Goal: Obtain resource: Download file/media

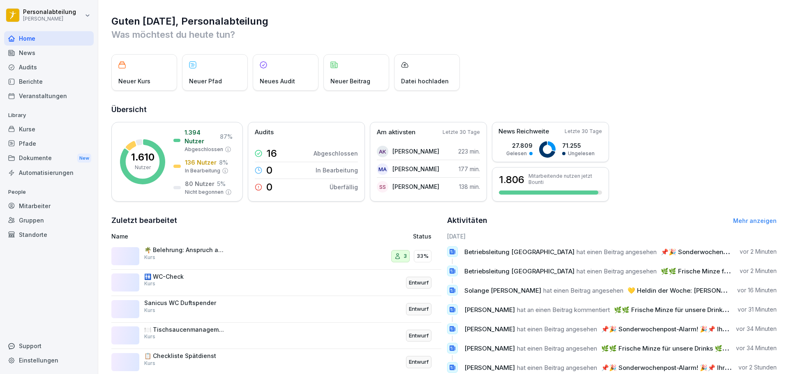
click at [53, 135] on div "Kurse" at bounding box center [49, 129] width 90 height 14
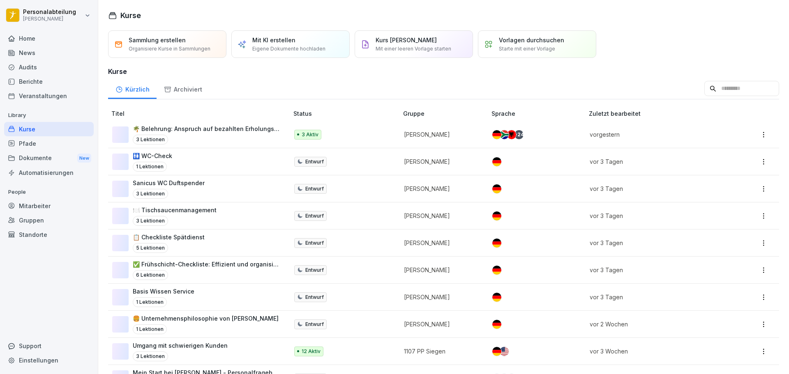
scroll to position [123, 0]
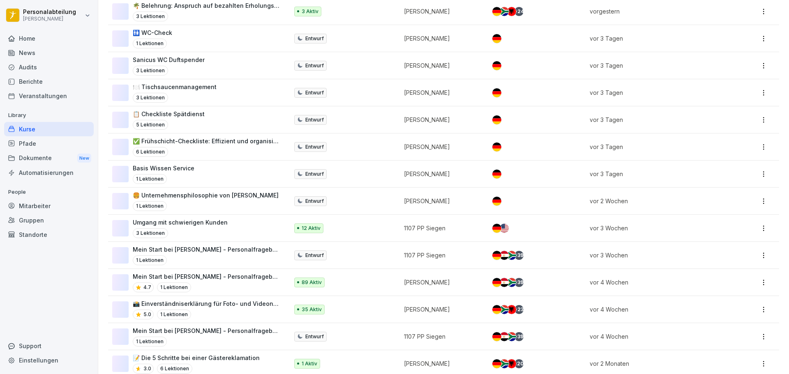
click at [259, 282] on div "Mein Start bei Peter Pane - Personalfragebogen 4.7 1 Lektionen" at bounding box center [206, 282] width 147 height 20
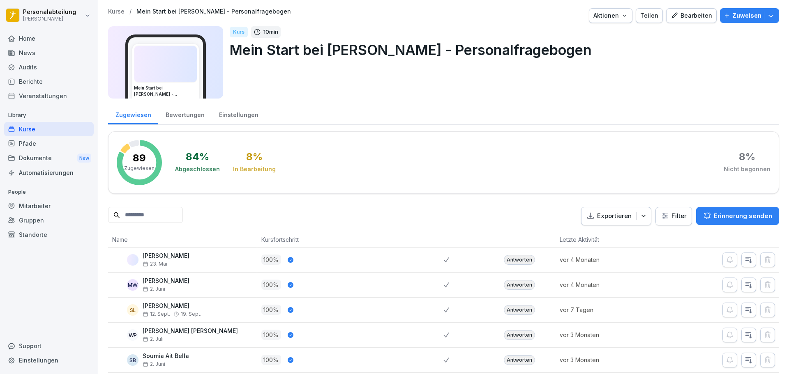
click at [156, 213] on input at bounding box center [145, 215] width 75 height 16
type input "*"
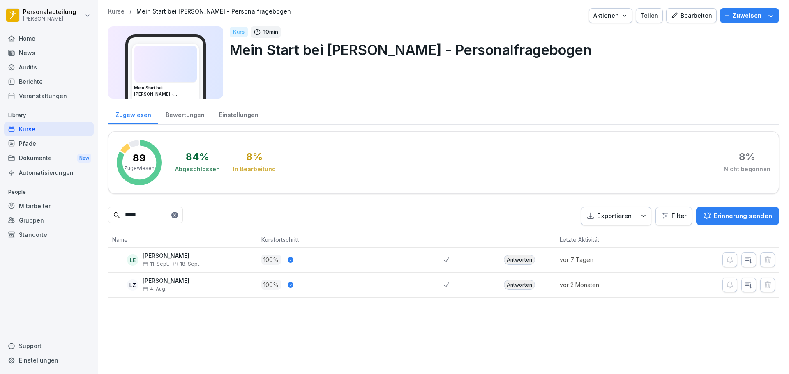
type input "*****"
click at [515, 261] on div "Antworten" at bounding box center [519, 260] width 31 height 10
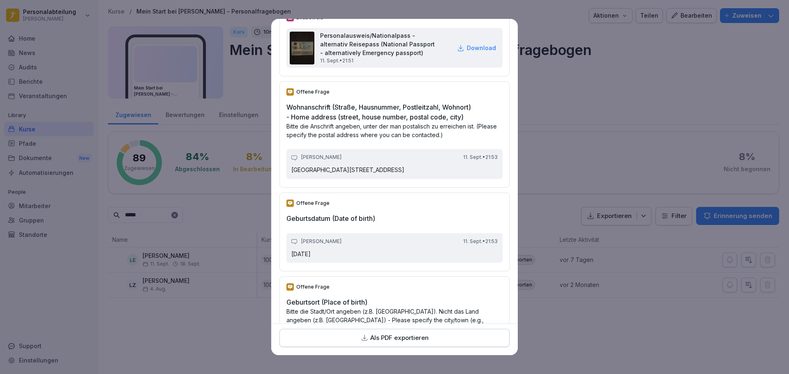
scroll to position [370, 0]
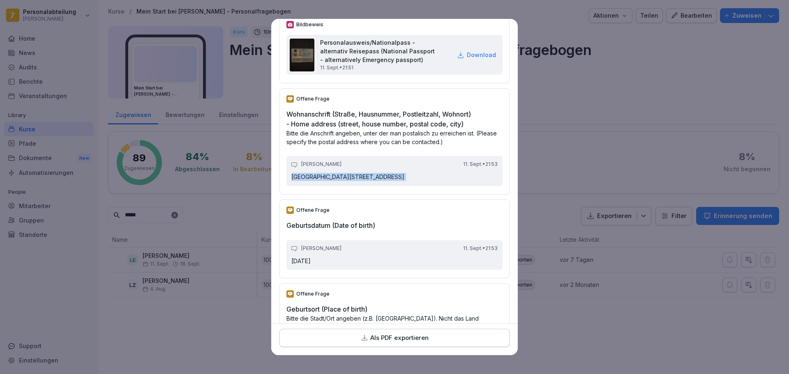
drag, startPoint x: 368, startPoint y: 187, endPoint x: 278, endPoint y: 190, distance: 89.6
copy p "Herzfelde Hauptstraße 37 A"
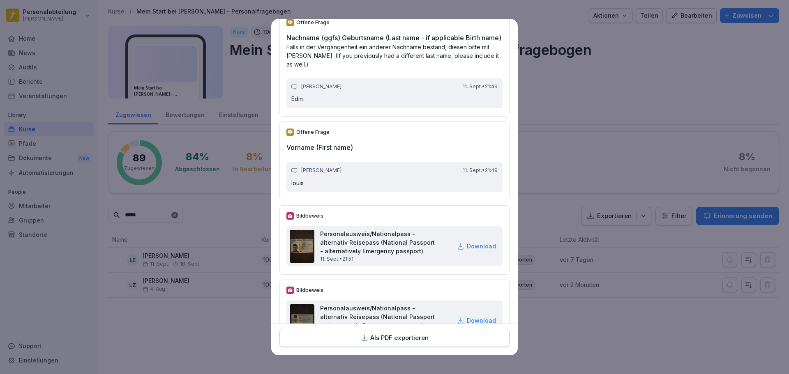
scroll to position [123, 0]
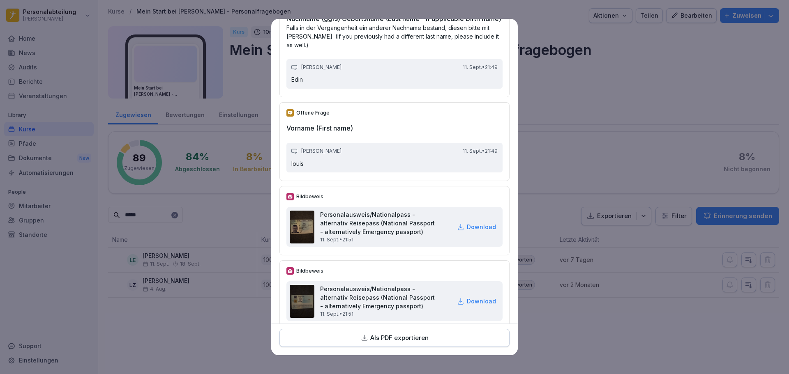
click at [474, 231] on p "Download" at bounding box center [481, 227] width 29 height 9
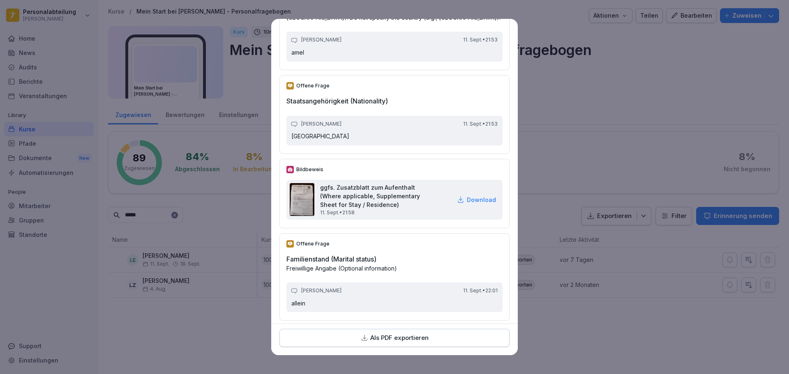
scroll to position [698, 0]
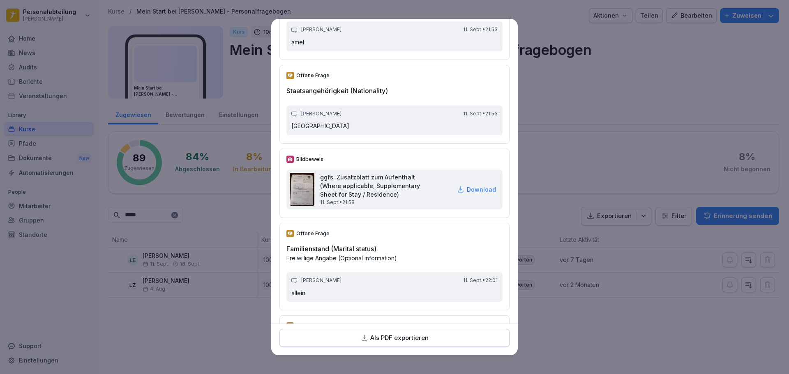
click at [467, 194] on p "Download" at bounding box center [481, 189] width 29 height 9
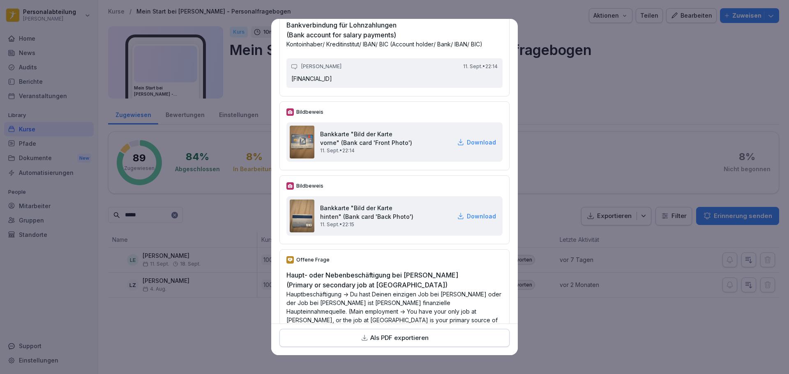
scroll to position [1766, 0]
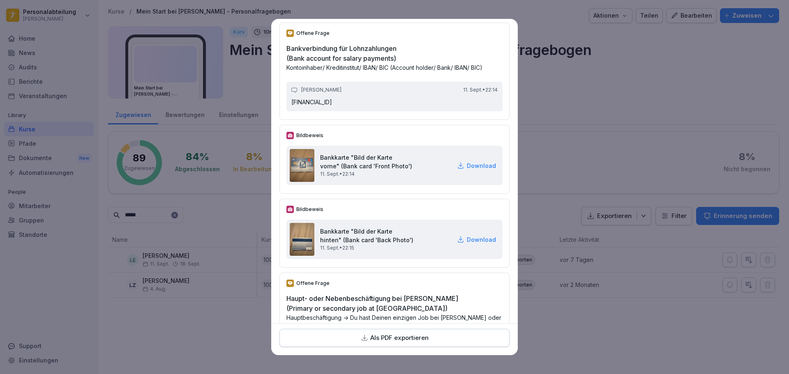
click at [457, 170] on div "Download" at bounding box center [476, 165] width 39 height 9
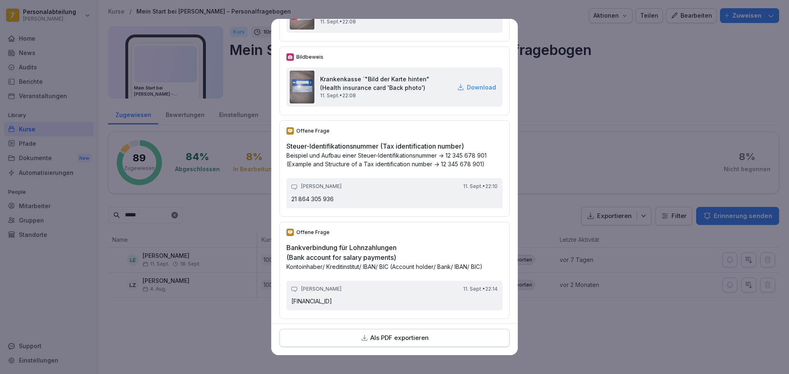
scroll to position [1479, 0]
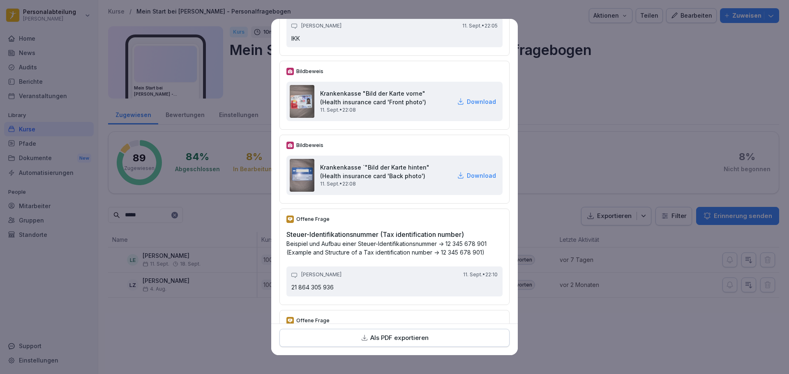
click at [350, 106] on h2 "Krankenkasse "Bild der Karte vorne" (Health insurance card 'Front photo')" at bounding box center [385, 97] width 131 height 17
click at [471, 106] on p "Download" at bounding box center [481, 101] width 29 height 9
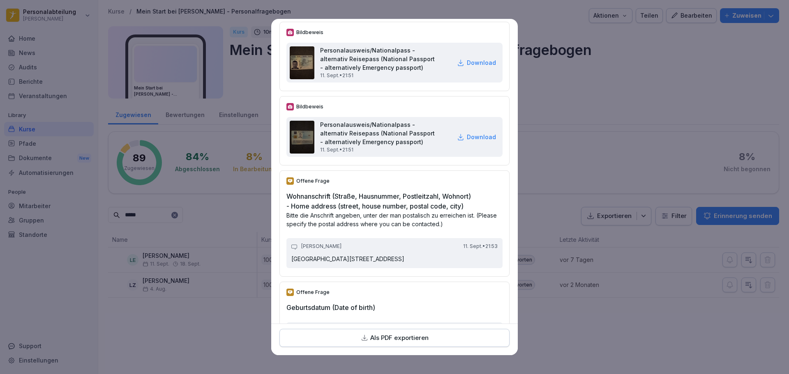
scroll to position [205, 0]
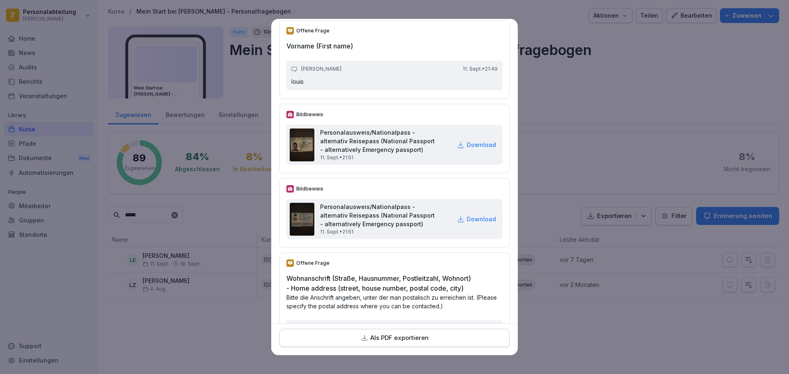
click at [470, 149] on p "Download" at bounding box center [481, 144] width 29 height 9
click at [468, 223] on p "Download" at bounding box center [481, 219] width 29 height 9
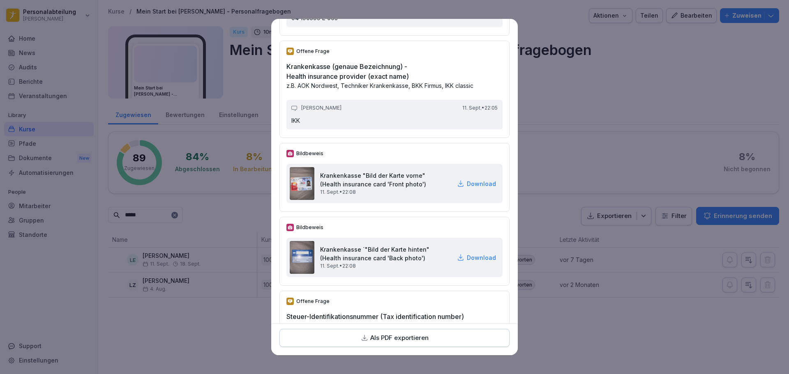
scroll to position [1479, 0]
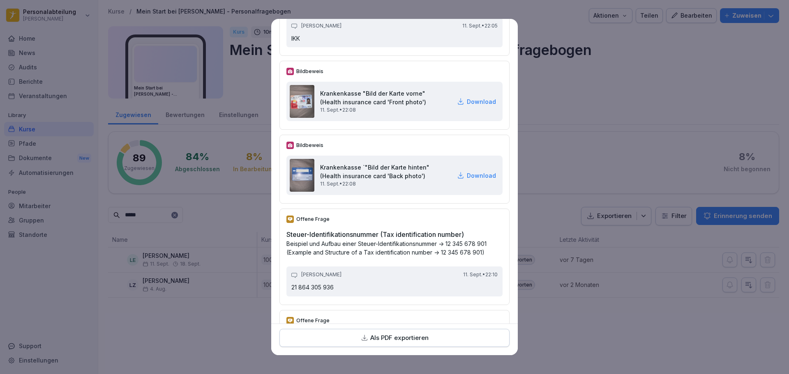
click at [479, 106] on p "Download" at bounding box center [481, 101] width 29 height 9
click at [467, 180] on p "Download" at bounding box center [481, 175] width 29 height 9
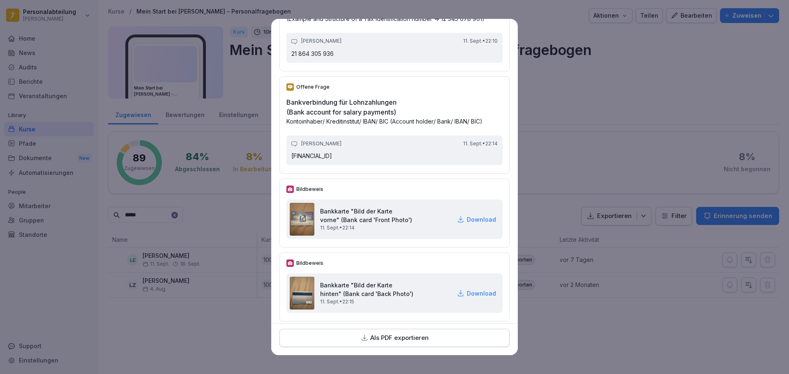
scroll to position [1848, 0]
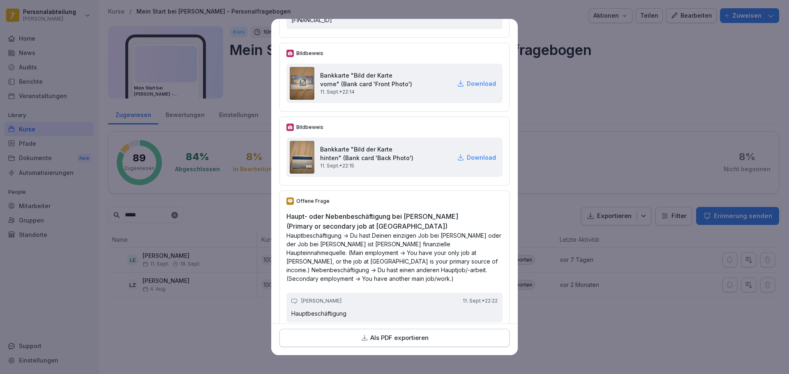
drag, startPoint x: 459, startPoint y: 103, endPoint x: 462, endPoint y: 109, distance: 6.8
click at [467, 88] on p "Download" at bounding box center [481, 83] width 29 height 9
drag, startPoint x: 475, startPoint y: 175, endPoint x: 504, endPoint y: 126, distance: 56.9
click at [475, 162] on p "Download" at bounding box center [481, 157] width 29 height 9
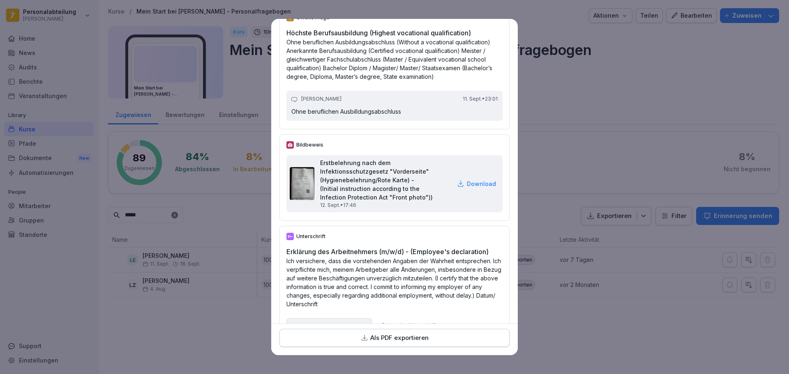
scroll to position [2793, 0]
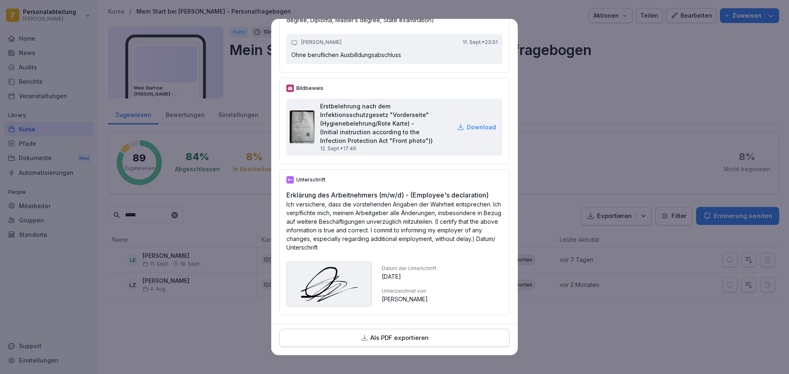
click at [475, 124] on p "Download" at bounding box center [481, 127] width 29 height 9
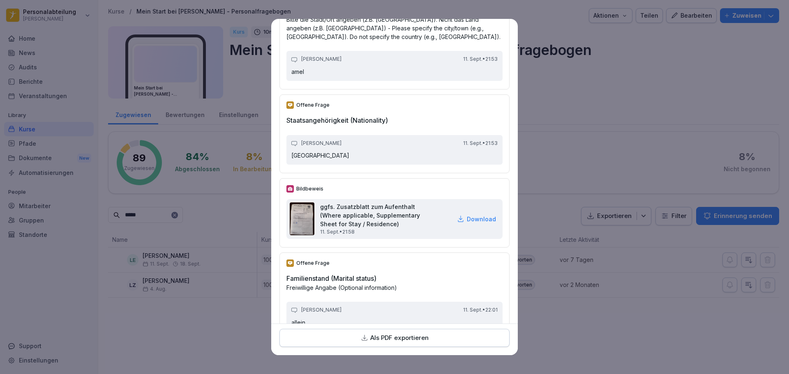
scroll to position [657, 0]
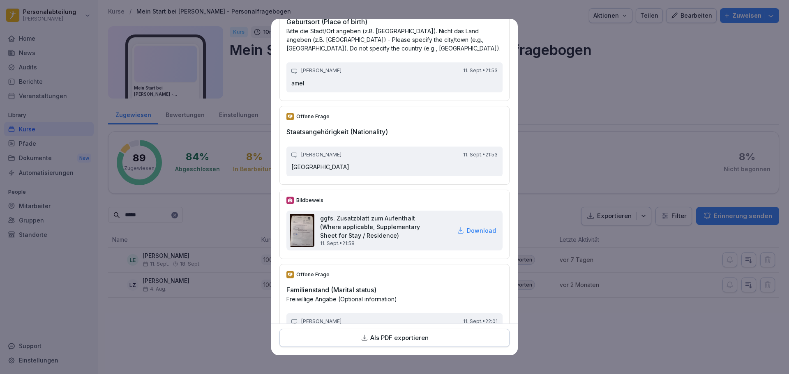
click at [476, 235] on p "Download" at bounding box center [481, 230] width 29 height 9
click at [477, 235] on p "Download" at bounding box center [481, 230] width 29 height 9
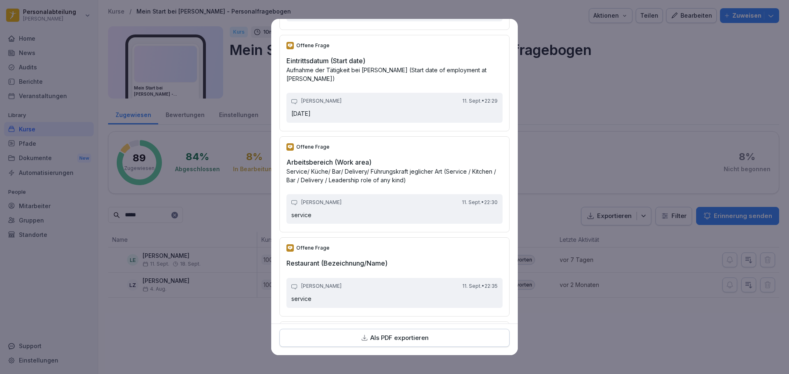
scroll to position [2054, 0]
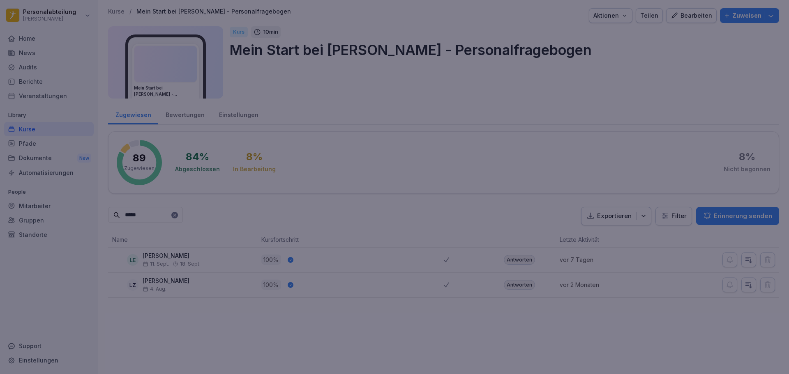
click at [70, 236] on div at bounding box center [394, 187] width 789 height 374
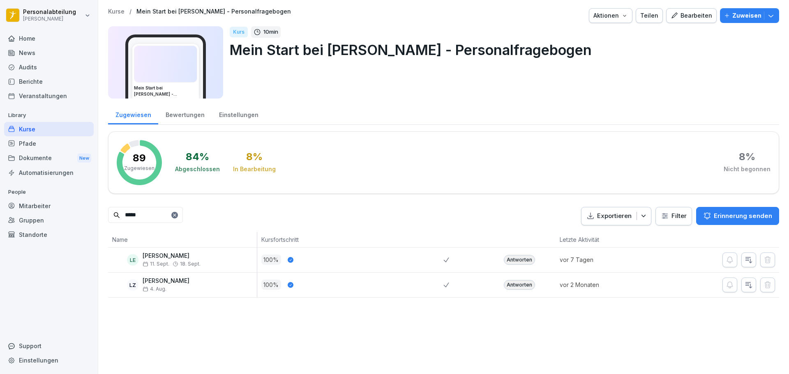
click at [40, 146] on div "Pfade" at bounding box center [49, 143] width 90 height 14
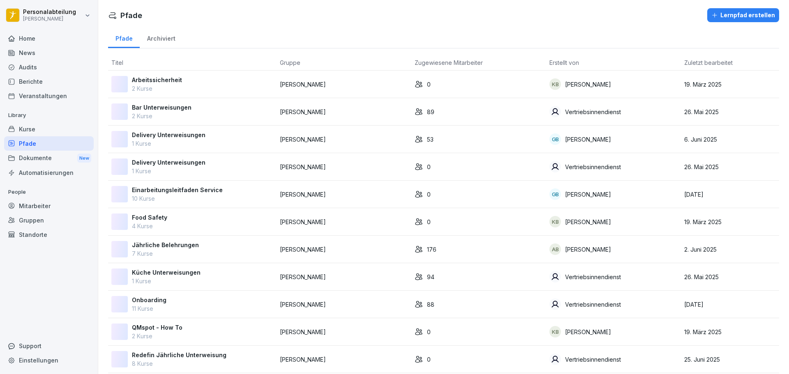
click at [145, 297] on p "Onboarding" at bounding box center [149, 300] width 35 height 9
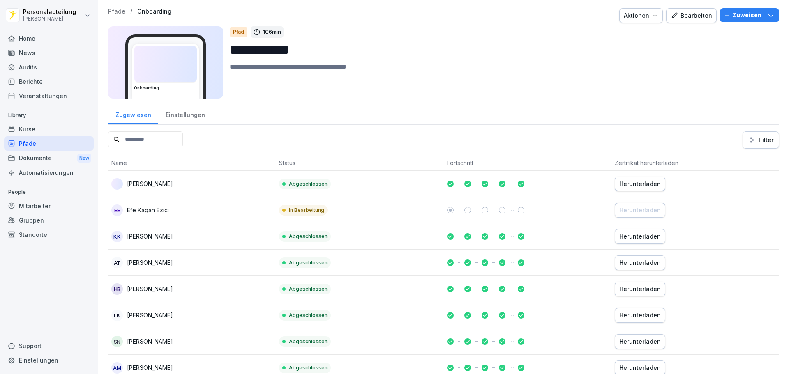
drag, startPoint x: 163, startPoint y: 139, endPoint x: 157, endPoint y: 136, distance: 6.4
click at [163, 139] on input at bounding box center [145, 139] width 75 height 16
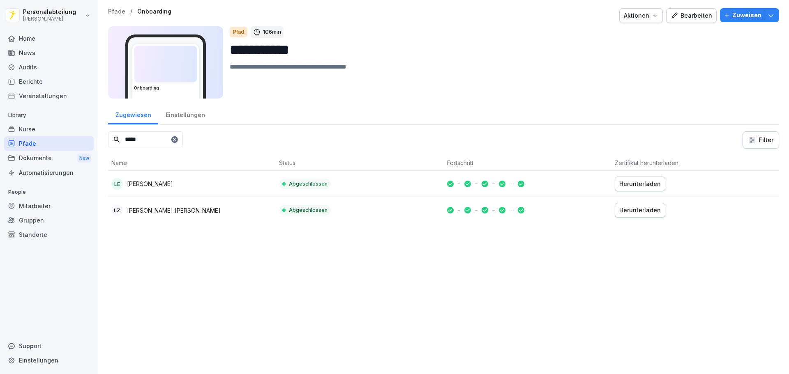
type input "*****"
click at [644, 182] on div "Herunterladen" at bounding box center [639, 184] width 41 height 9
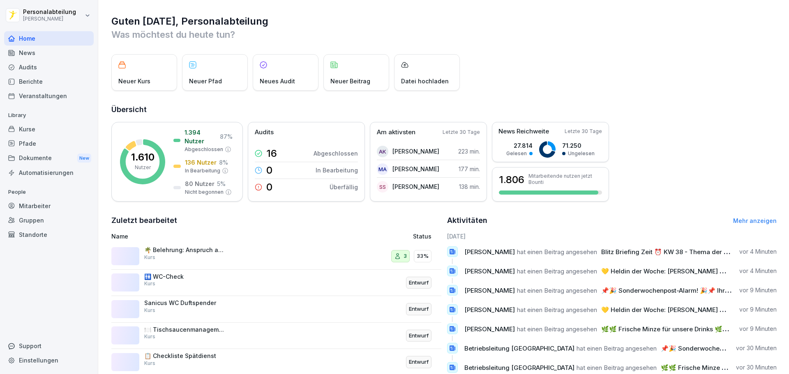
click at [43, 124] on div "Kurse" at bounding box center [49, 129] width 90 height 14
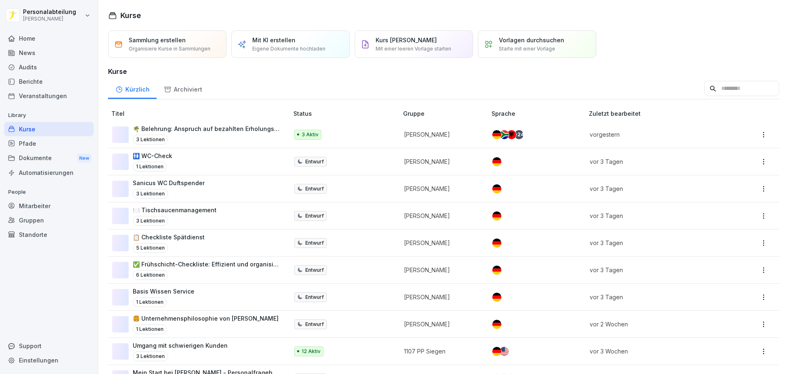
click at [44, 132] on div "Kurse" at bounding box center [49, 129] width 90 height 14
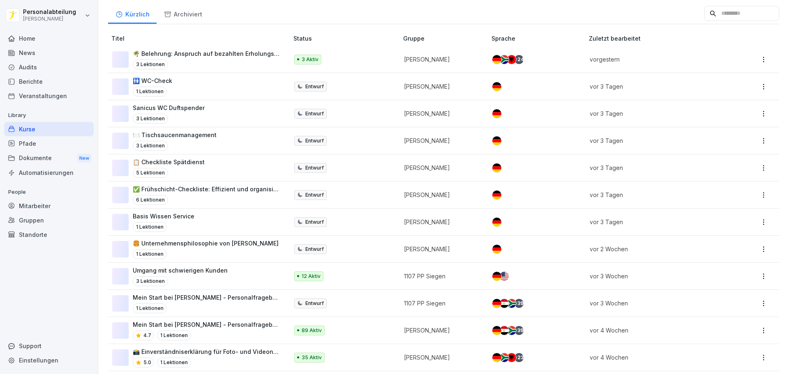
scroll to position [82, 0]
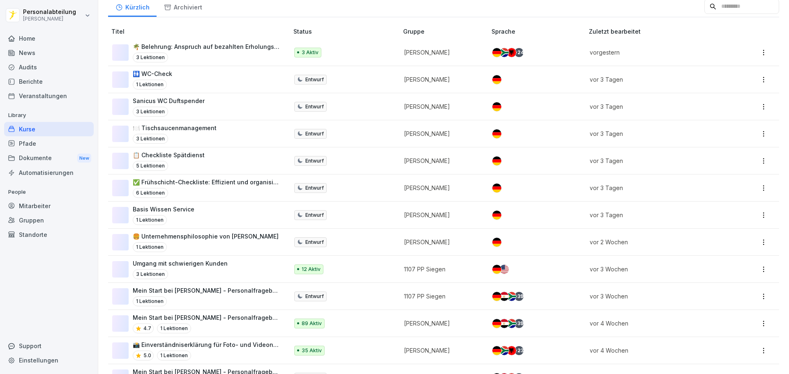
click at [276, 315] on div "Mein Start bei Peter Pane - Personalfragebogen 4.7 1 Lektionen" at bounding box center [196, 323] width 168 height 20
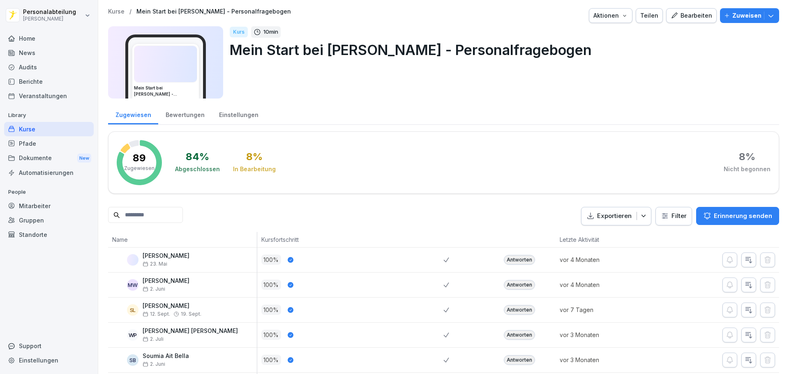
drag, startPoint x: 165, startPoint y: 228, endPoint x: 164, endPoint y: 212, distance: 15.6
click at [164, 212] on input at bounding box center [145, 215] width 75 height 16
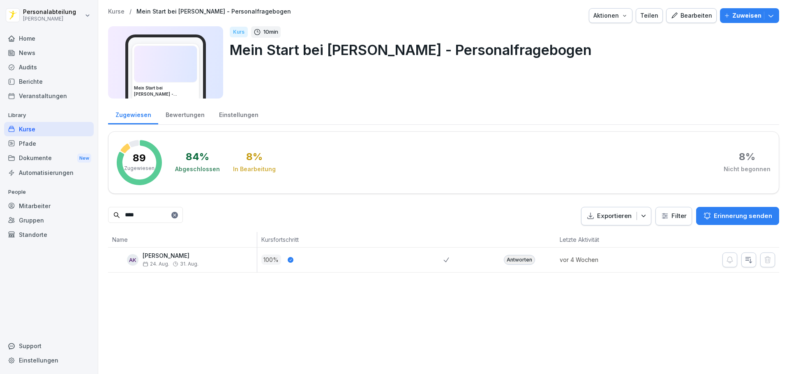
type input "****"
click at [523, 258] on div "Antworten" at bounding box center [519, 260] width 31 height 10
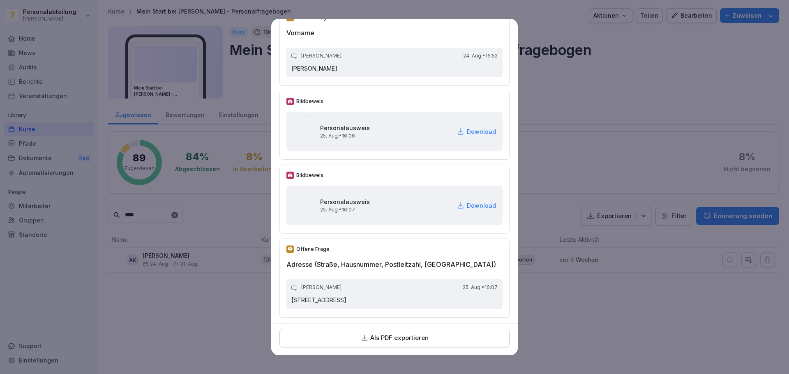
scroll to position [186, 0]
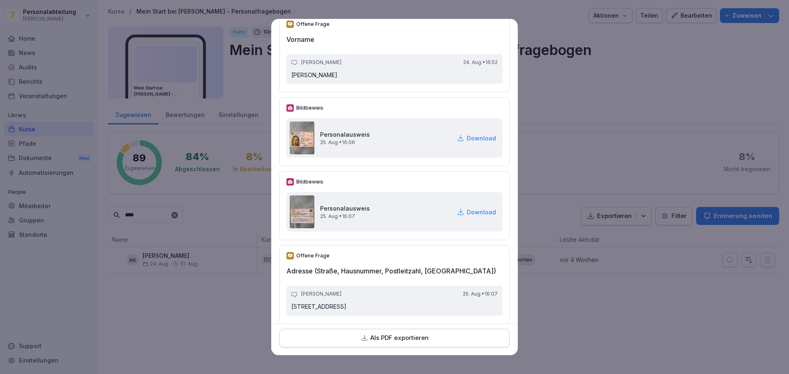
click at [467, 138] on p "Download" at bounding box center [481, 138] width 29 height 9
drag, startPoint x: 470, startPoint y: 213, endPoint x: 457, endPoint y: 207, distance: 14.1
click at [470, 213] on p "Download" at bounding box center [481, 212] width 29 height 9
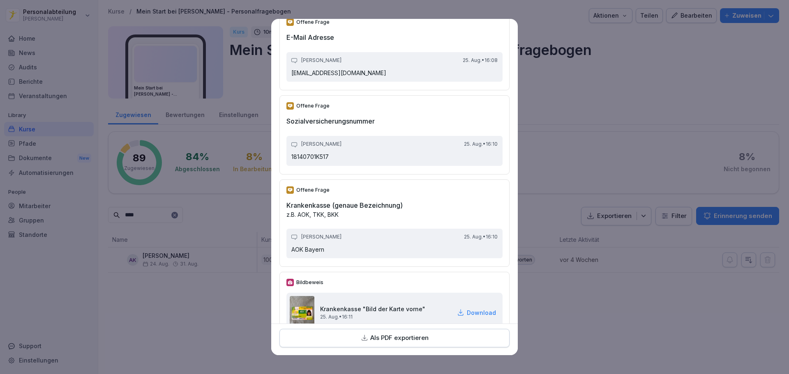
scroll to position [1090, 0]
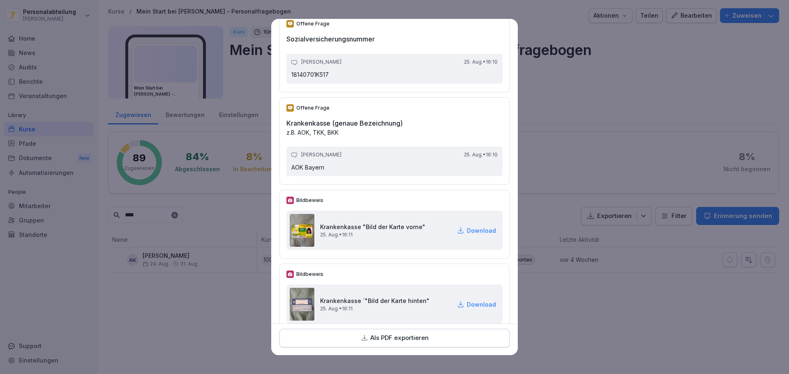
click at [467, 230] on p "Download" at bounding box center [481, 230] width 29 height 9
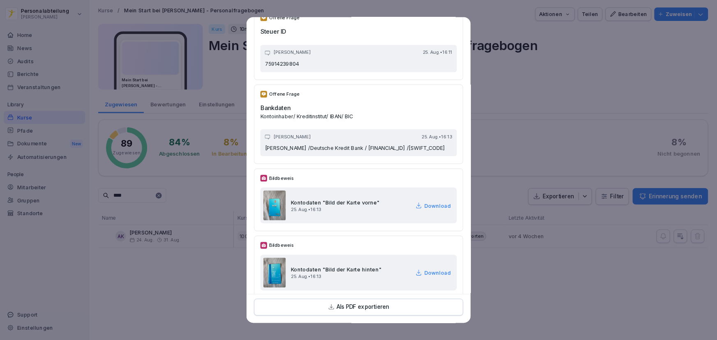
scroll to position [1418, 0]
click at [302, 200] on p "Bildbeweis" at bounding box center [309, 196] width 27 height 7
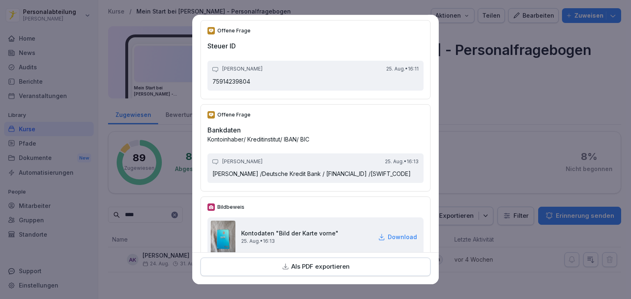
scroll to position [1413, 0]
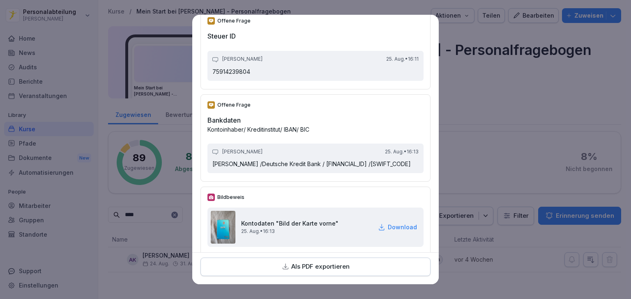
click at [227, 168] on p "Anastassia Kukshaus /Deutsche Kredit Bank / DE92120300001067332351 /BYLADEM1001" at bounding box center [315, 164] width 206 height 8
drag, startPoint x: 287, startPoint y: 168, endPoint x: 255, endPoint y: 180, distance: 33.8
click at [255, 180] on div "Offene Frage Bankdaten Kontoinhaber/ Kreditinstitut/ IBAN/ BIC Anastassia Kuksh…" at bounding box center [315, 137] width 230 height 87
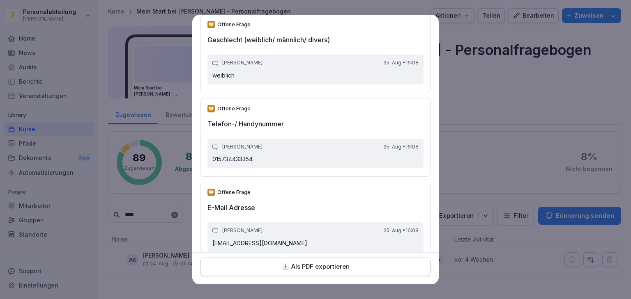
scroll to position [822, 0]
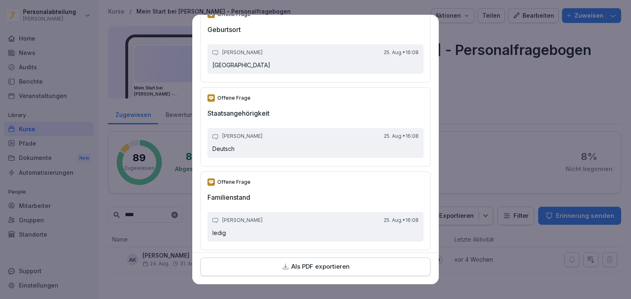
click at [266, 89] on div "Offene Frage Staatsangehörigkeit Anastassia Kukshaus 25. Aug. • 16:08 Deutsch" at bounding box center [315, 126] width 230 height 79
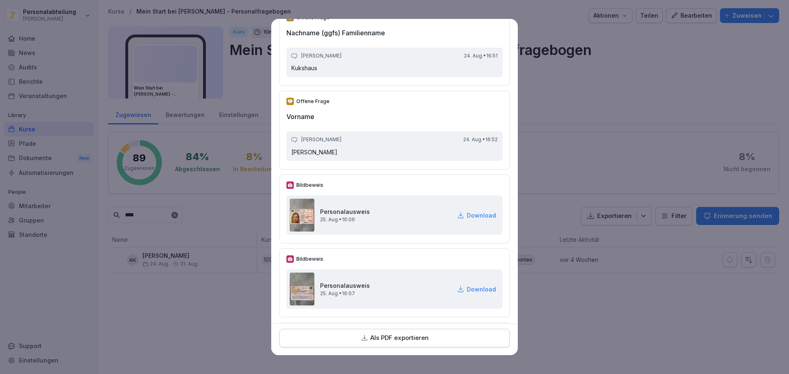
scroll to position [246, 0]
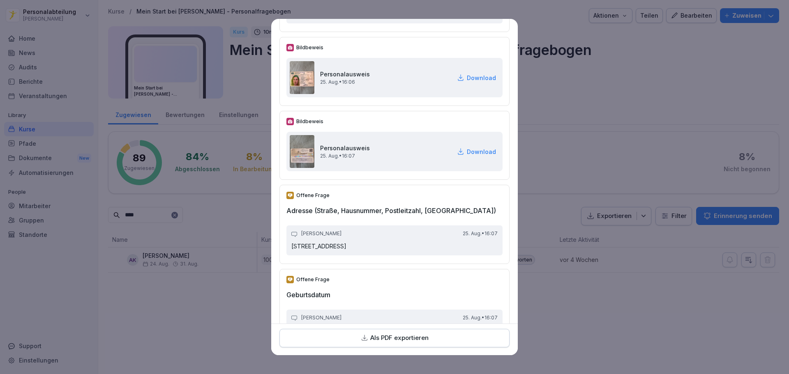
click at [467, 78] on p "Download" at bounding box center [481, 78] width 29 height 9
click at [467, 154] on p "Download" at bounding box center [481, 151] width 29 height 9
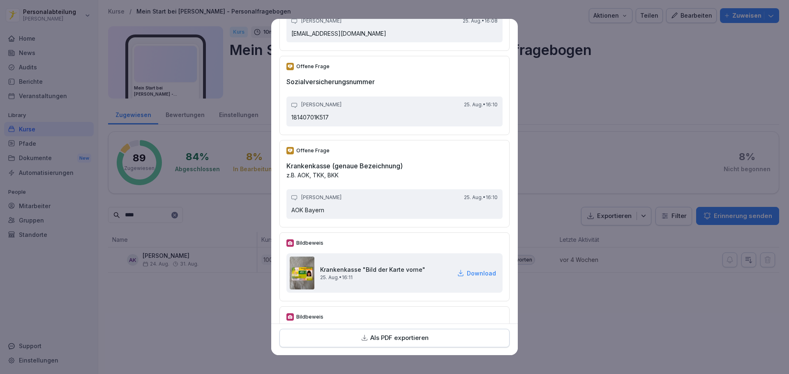
scroll to position [1191, 0]
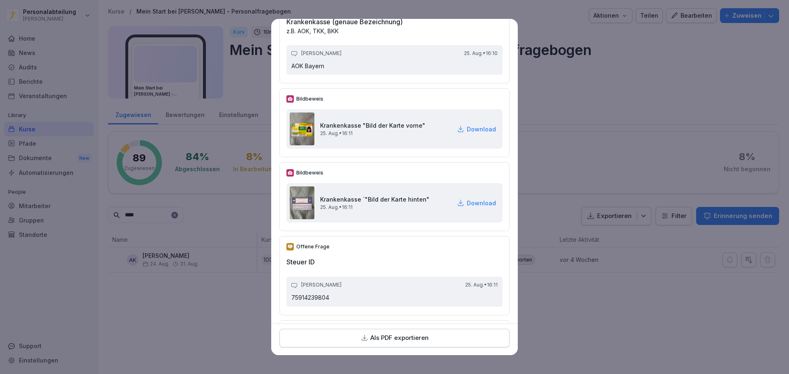
drag, startPoint x: 464, startPoint y: 127, endPoint x: 475, endPoint y: 152, distance: 28.0
click at [467, 127] on p "Download" at bounding box center [481, 129] width 29 height 9
drag, startPoint x: 478, startPoint y: 200, endPoint x: 483, endPoint y: 184, distance: 16.4
click at [478, 200] on p "Download" at bounding box center [481, 203] width 29 height 9
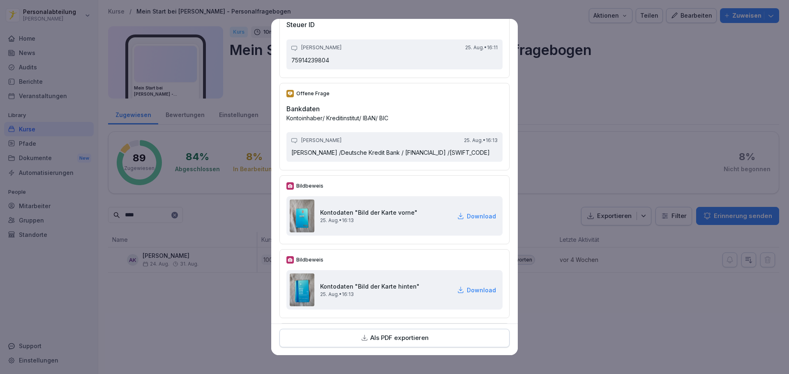
scroll to position [1438, 0]
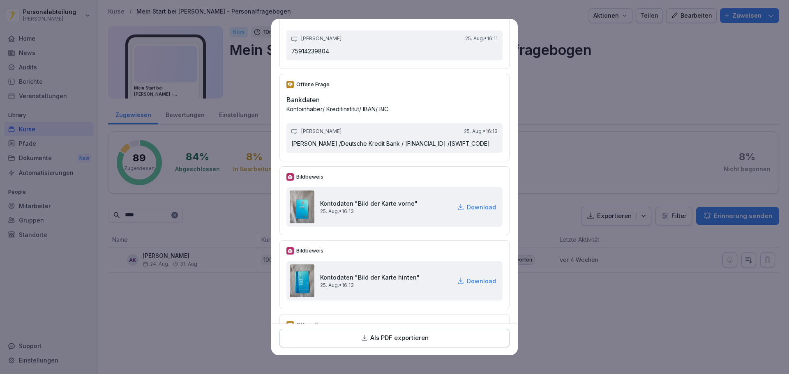
click at [470, 212] on p "Download" at bounding box center [481, 207] width 29 height 9
drag, startPoint x: 478, startPoint y: 291, endPoint x: 550, endPoint y: 160, distance: 150.2
click at [477, 285] on p "Download" at bounding box center [481, 281] width 29 height 9
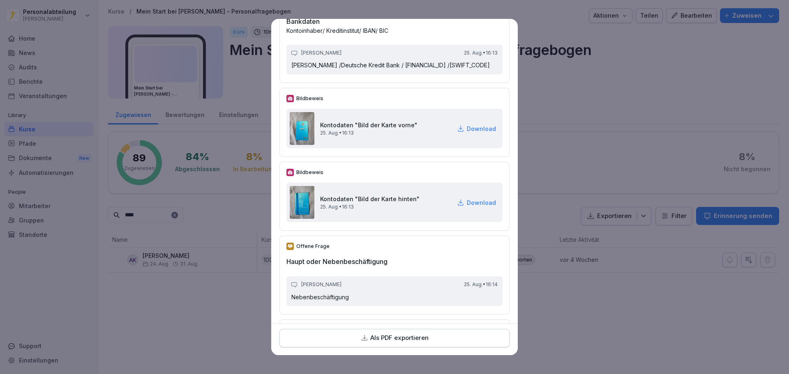
scroll to position [1520, 0]
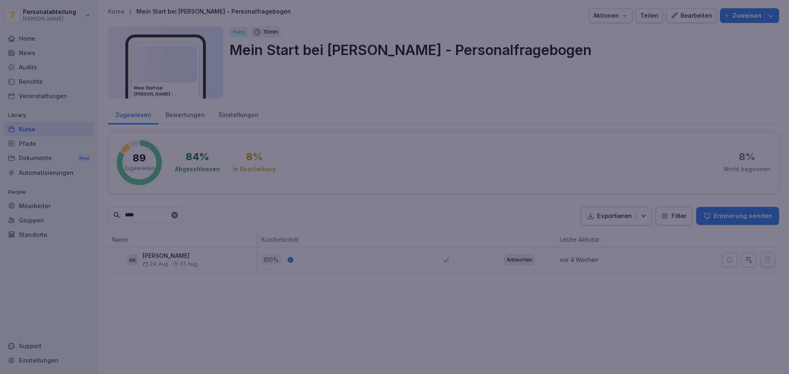
drag, startPoint x: 676, startPoint y: 249, endPoint x: 685, endPoint y: 250, distance: 9.6
click at [676, 249] on div at bounding box center [394, 187] width 789 height 374
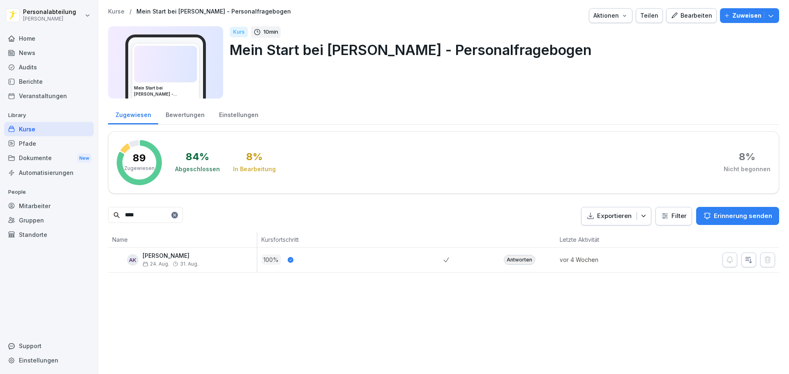
click at [510, 261] on div "Antworten" at bounding box center [519, 260] width 31 height 10
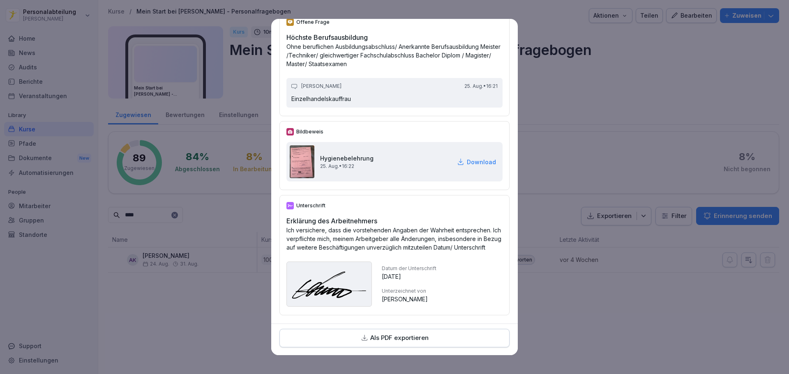
scroll to position [2404, 0]
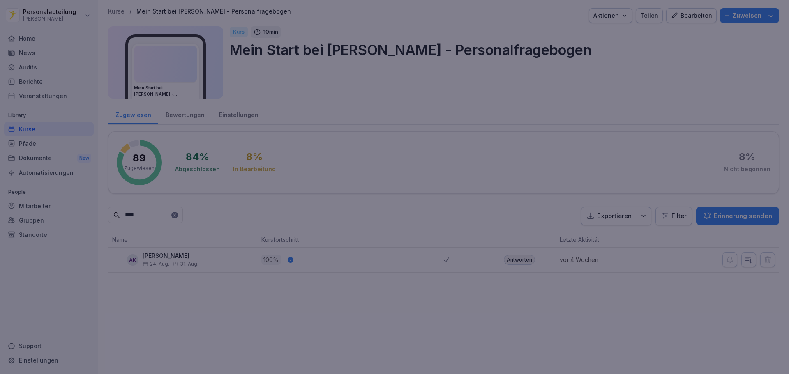
drag, startPoint x: 232, startPoint y: 274, endPoint x: 28, endPoint y: 198, distance: 217.7
click at [230, 273] on div at bounding box center [394, 187] width 789 height 374
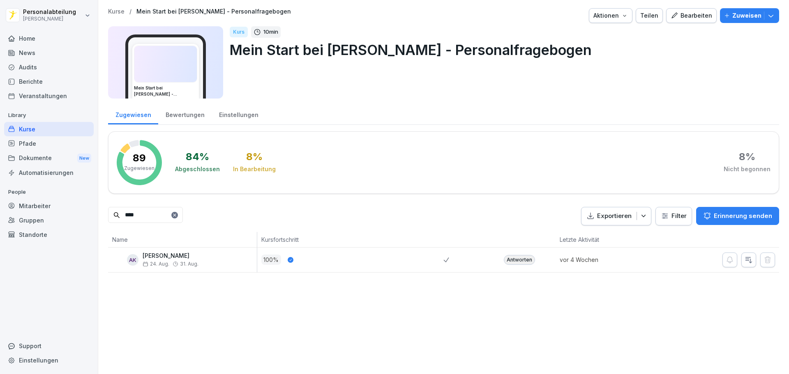
click at [22, 152] on div "Dokumente New" at bounding box center [49, 158] width 90 height 15
click at [30, 145] on div "Pfade" at bounding box center [49, 143] width 90 height 14
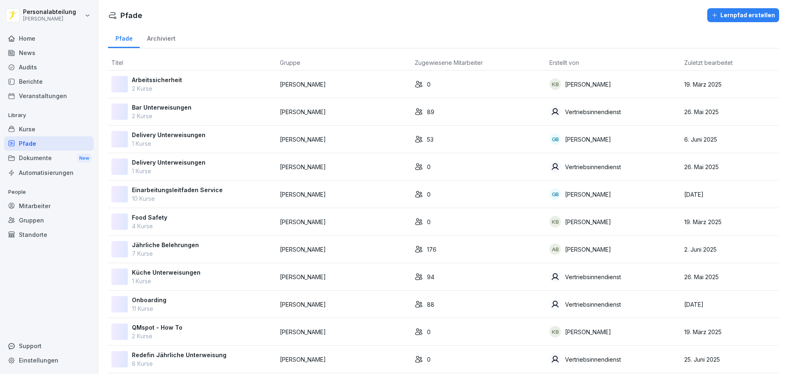
click at [191, 308] on div "Onboarding 11 Kurse" at bounding box center [192, 304] width 162 height 17
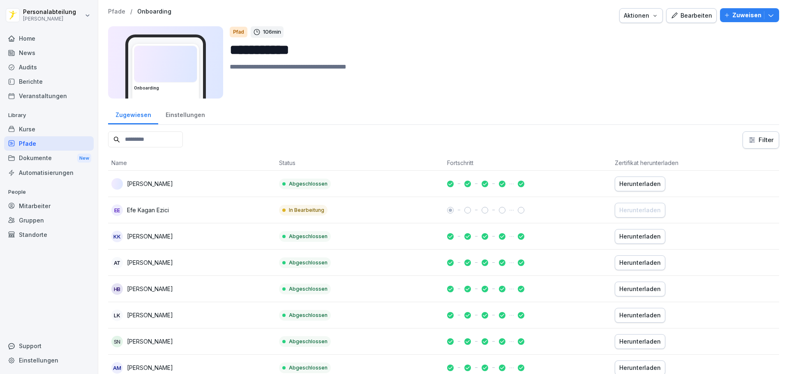
click at [160, 139] on input at bounding box center [145, 139] width 75 height 16
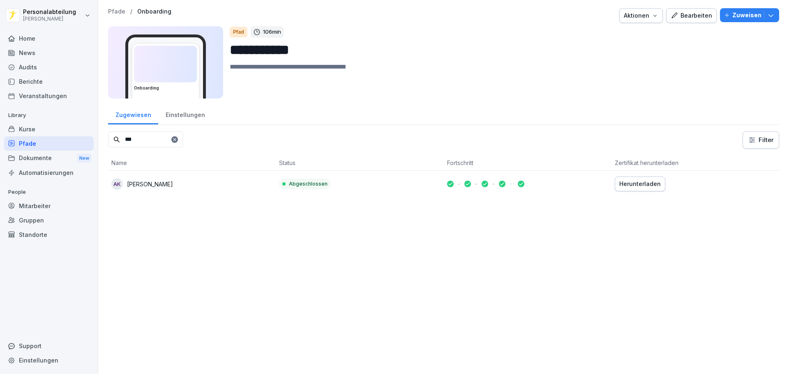
type input "***"
click at [633, 178] on button "Herunterladen" at bounding box center [639, 184] width 51 height 15
click at [54, 145] on div "Pfade" at bounding box center [49, 143] width 90 height 14
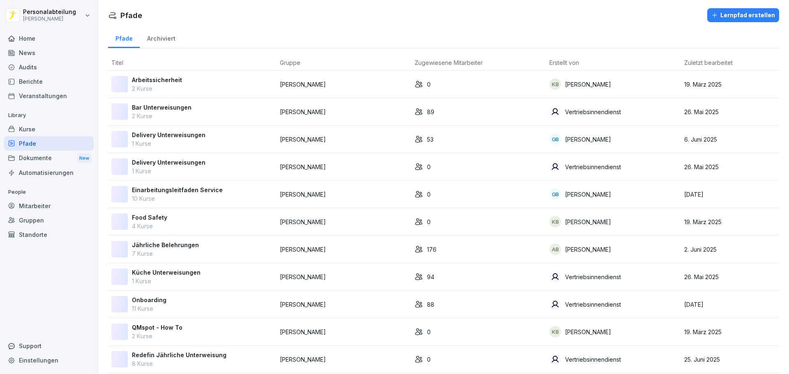
drag, startPoint x: 159, startPoint y: 307, endPoint x: 156, endPoint y: 305, distance: 4.2
click at [157, 306] on p "11 Kurse" at bounding box center [149, 308] width 35 height 9
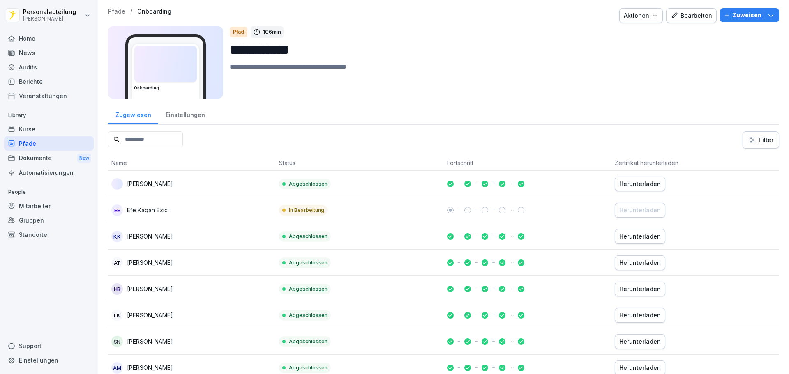
click at [155, 140] on input at bounding box center [145, 139] width 75 height 16
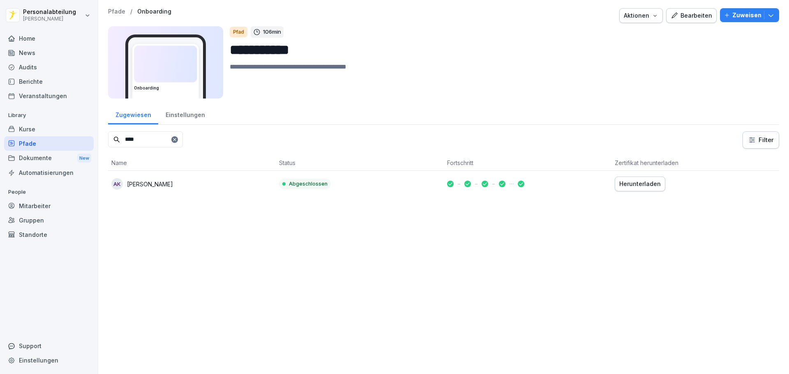
click at [157, 185] on p "[PERSON_NAME]" at bounding box center [150, 184] width 46 height 9
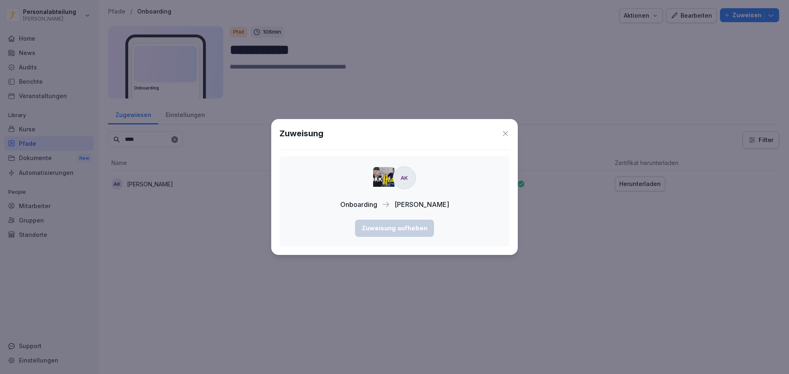
click at [508, 131] on icon at bounding box center [505, 133] width 8 height 8
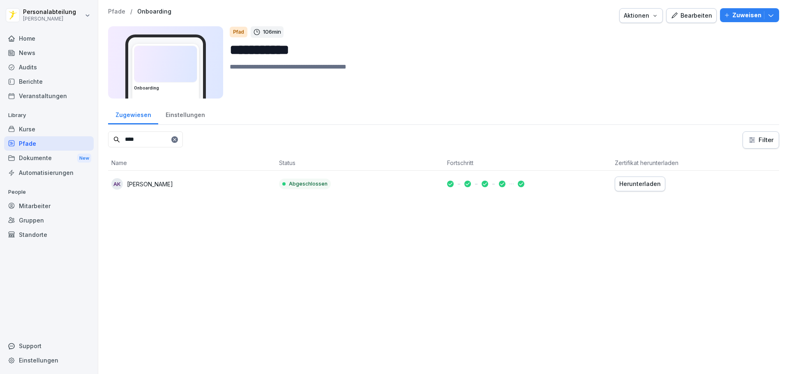
click at [629, 188] on div "Herunterladen" at bounding box center [639, 184] width 41 height 9
drag, startPoint x: 151, startPoint y: 145, endPoint x: 83, endPoint y: 135, distance: 68.8
click at [83, 135] on div "**********" at bounding box center [394, 187] width 789 height 374
type input "****"
click at [616, 189] on button "Herunterladen" at bounding box center [639, 184] width 51 height 15
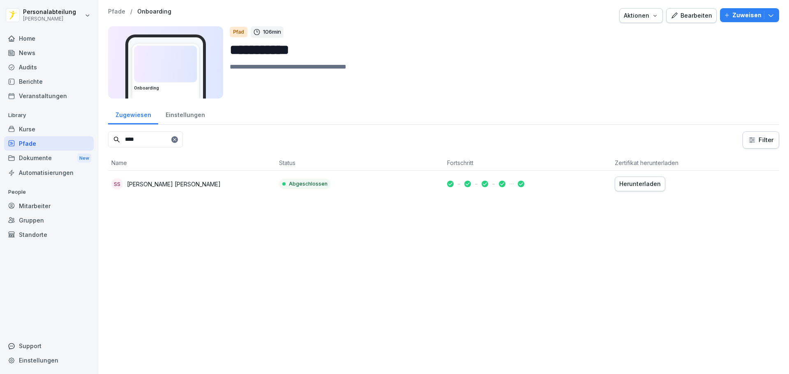
click at [41, 120] on p "Library" at bounding box center [49, 115] width 90 height 13
click at [44, 132] on div "Kurse" at bounding box center [49, 129] width 90 height 14
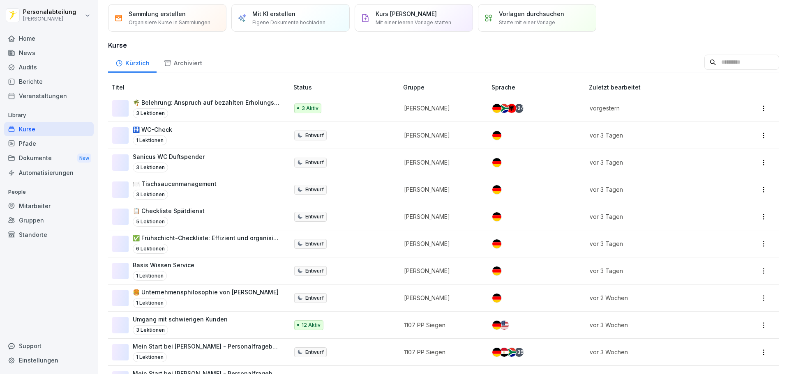
scroll to position [41, 0]
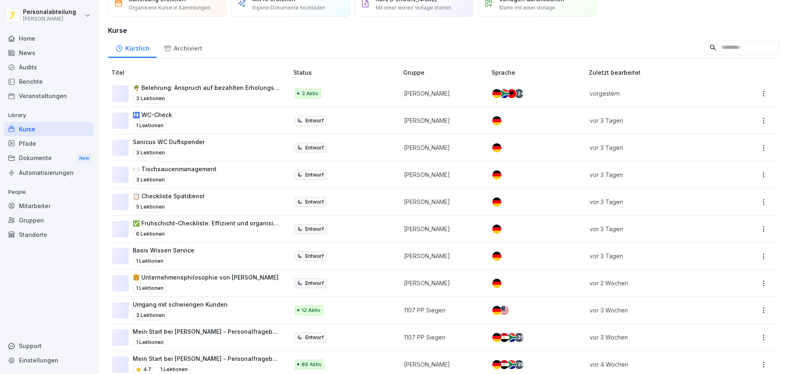
click at [214, 354] on td "Mein Start bei Peter Pane - Personalfragebogen 4.7 1 Lektionen" at bounding box center [199, 364] width 182 height 27
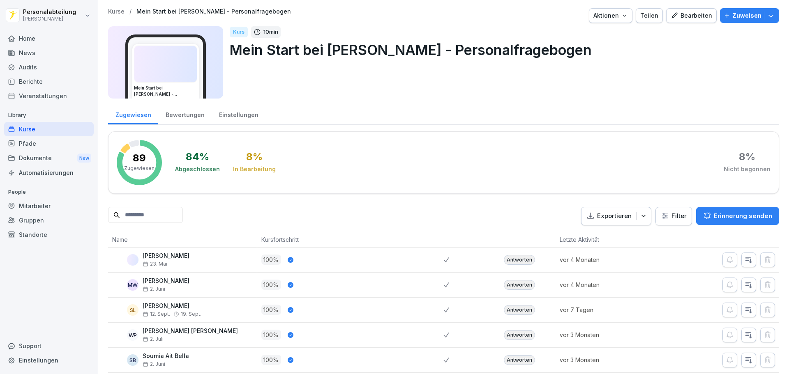
drag, startPoint x: 179, startPoint y: 227, endPoint x: 170, endPoint y: 202, distance: 26.6
click at [175, 220] on input at bounding box center [145, 215] width 75 height 16
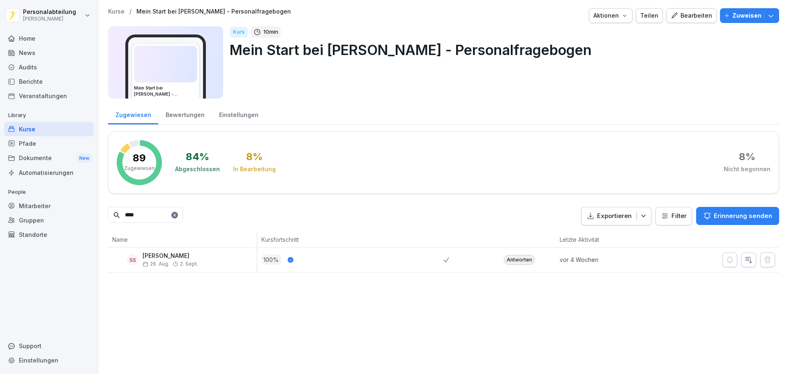
click at [218, 256] on div "SS [PERSON_NAME] [DATE] [DATE]" at bounding box center [184, 260] width 145 height 14
click at [515, 258] on div "Antworten" at bounding box center [519, 260] width 31 height 10
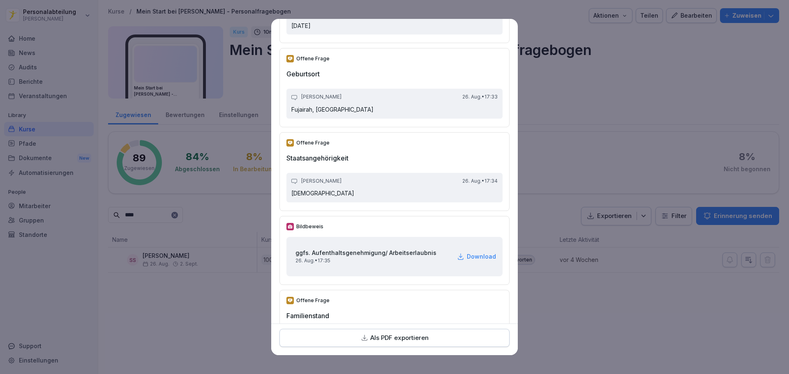
scroll to position [544, 0]
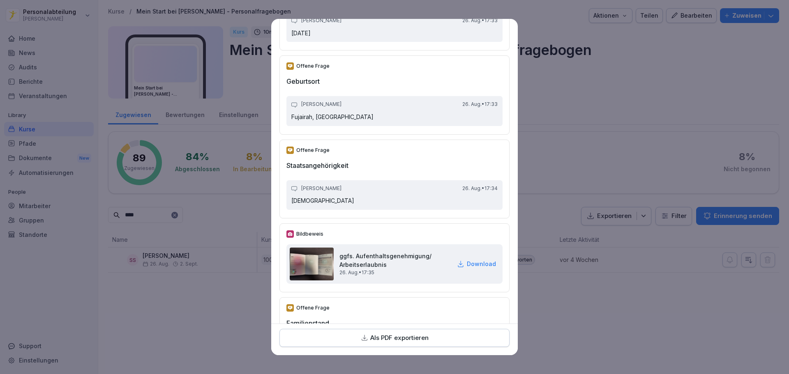
click at [482, 264] on p "Download" at bounding box center [481, 264] width 29 height 9
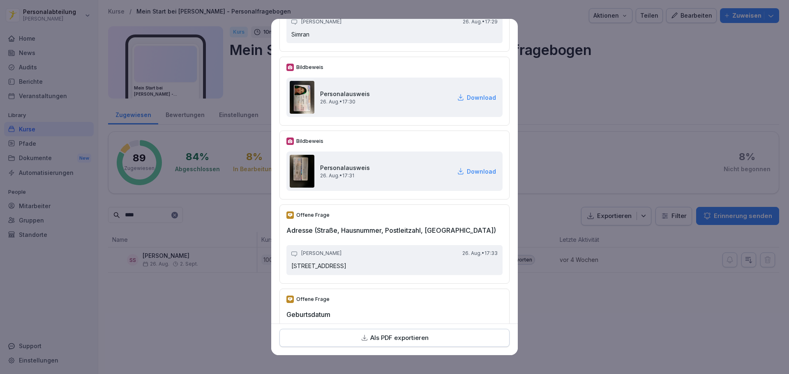
scroll to position [133, 0]
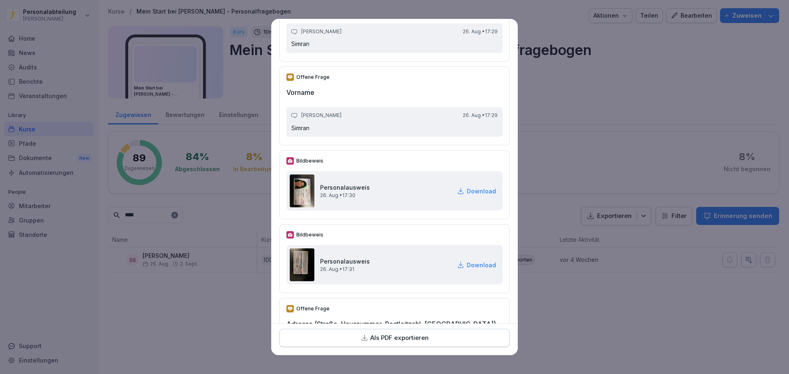
drag, startPoint x: 466, startPoint y: 191, endPoint x: 472, endPoint y: 230, distance: 40.3
click at [467, 191] on p "Download" at bounding box center [481, 191] width 29 height 9
click at [474, 265] on p "Download" at bounding box center [481, 265] width 29 height 9
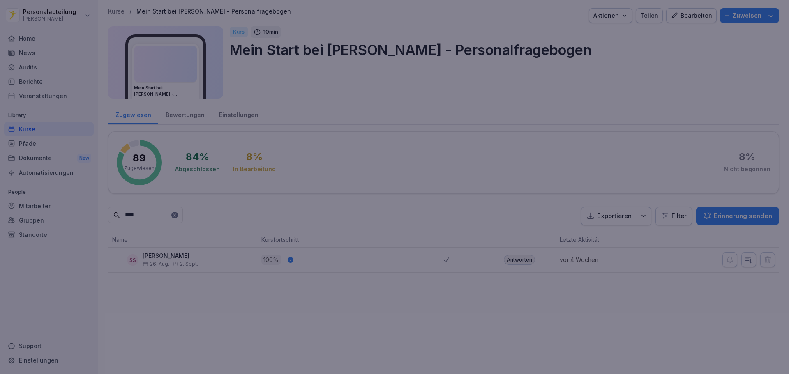
click at [662, 43] on div at bounding box center [394, 187] width 789 height 374
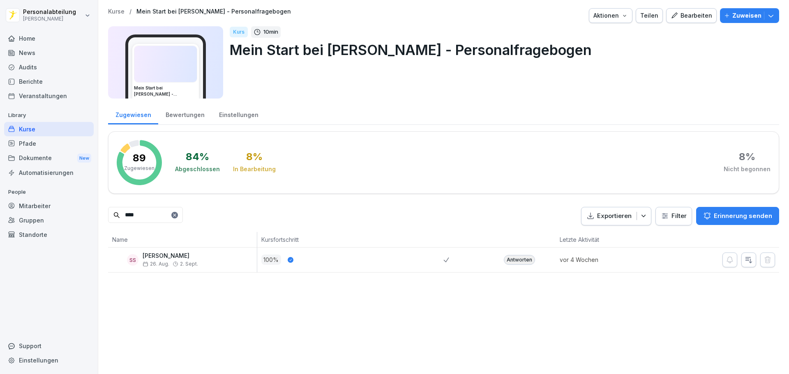
click at [658, 300] on div "Kurse / Mein Start bei [PERSON_NAME] - Personalfragebogen Aktionen Teilen Bearb…" at bounding box center [443, 187] width 690 height 374
click at [511, 260] on div "Antworten" at bounding box center [519, 260] width 31 height 10
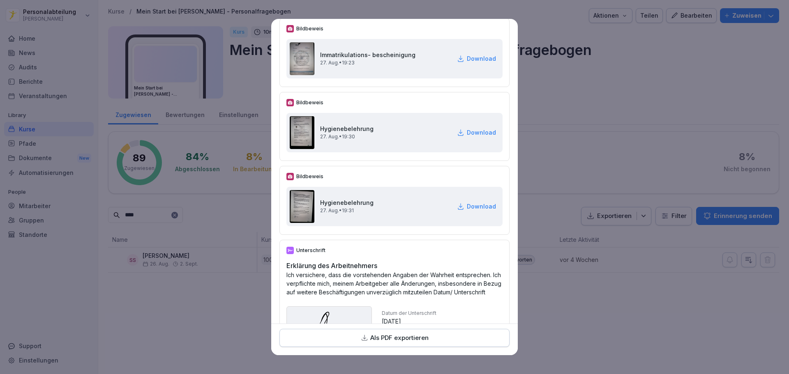
scroll to position [2516, 0]
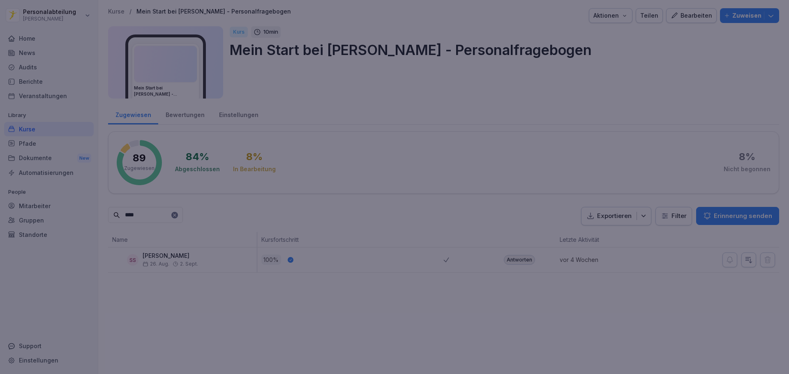
drag, startPoint x: 629, startPoint y: 308, endPoint x: 417, endPoint y: 372, distance: 221.5
click at [627, 308] on div at bounding box center [394, 187] width 789 height 374
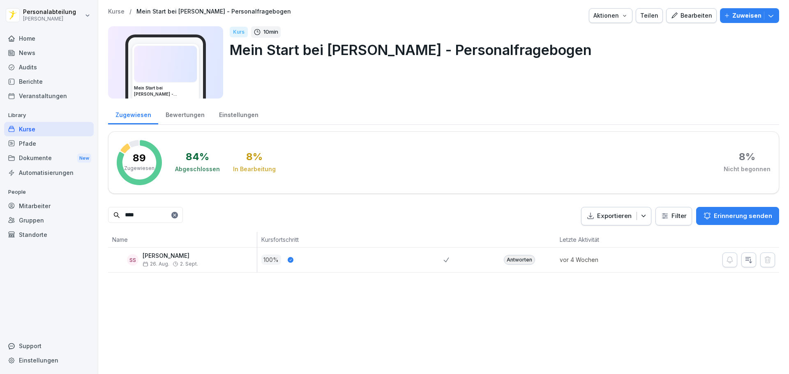
drag, startPoint x: 677, startPoint y: 290, endPoint x: 660, endPoint y: 276, distance: 21.6
click at [675, 288] on div "Kurse / Mein Start bei [PERSON_NAME] - Personalfragebogen Aktionen Teilen Bearb…" at bounding box center [443, 187] width 690 height 374
drag, startPoint x: 166, startPoint y: 220, endPoint x: 69, endPoint y: 216, distance: 97.0
click at [69, 216] on div "Personalabteilung [PERSON_NAME] Home News Audits Berichte Veranstaltungen Libra…" at bounding box center [394, 187] width 789 height 374
drag, startPoint x: 150, startPoint y: 219, endPoint x: 62, endPoint y: 222, distance: 88.4
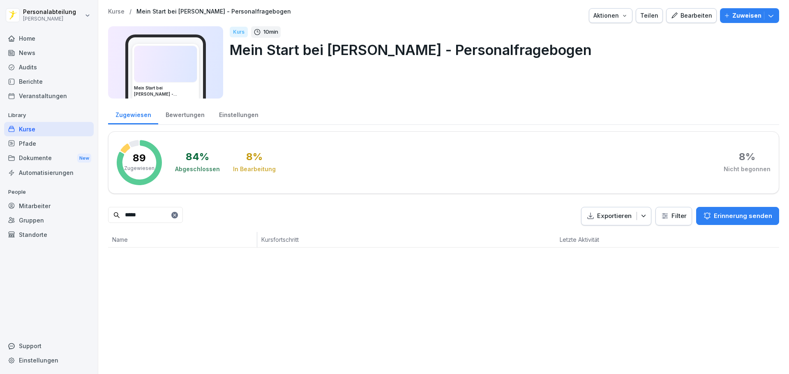
click at [62, 222] on div "Personalabteilung [PERSON_NAME] Home News Audits Berichte Veranstaltungen Libra…" at bounding box center [394, 187] width 789 height 374
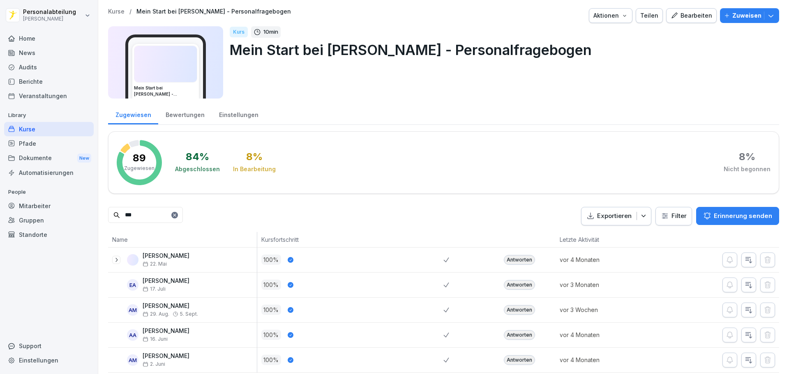
drag, startPoint x: 154, startPoint y: 212, endPoint x: 64, endPoint y: 211, distance: 90.0
click at [64, 211] on div "Personalabteilung [PERSON_NAME] Home News Audits Berichte Veranstaltungen Libra…" at bounding box center [394, 187] width 789 height 374
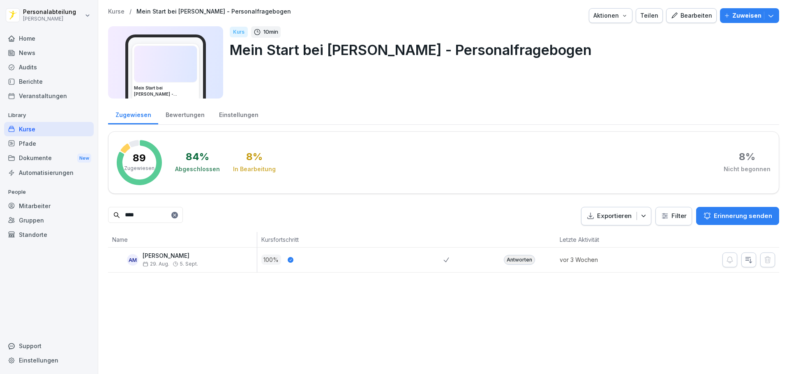
click at [509, 263] on div "Antworten" at bounding box center [519, 260] width 31 height 10
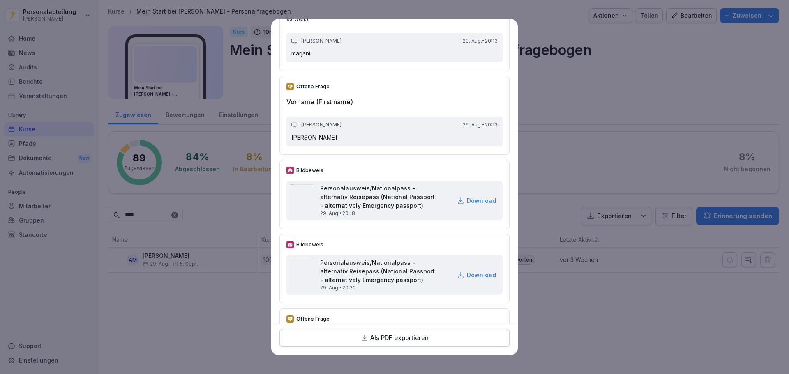
scroll to position [149, 0]
click at [474, 205] on p "Download" at bounding box center [481, 201] width 29 height 9
click at [468, 280] on p "Download" at bounding box center [481, 275] width 29 height 9
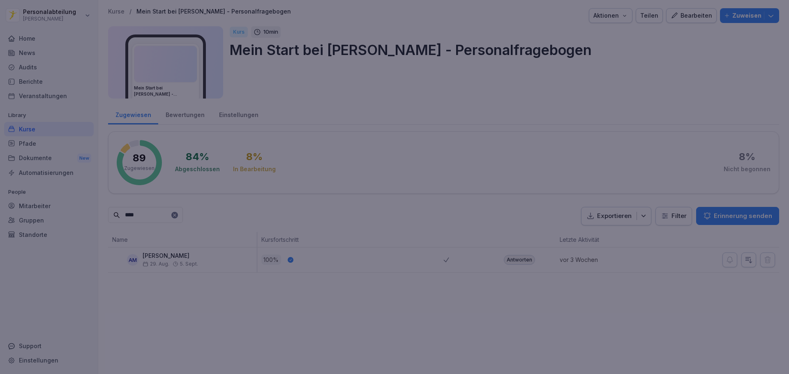
click at [220, 283] on div at bounding box center [394, 187] width 789 height 374
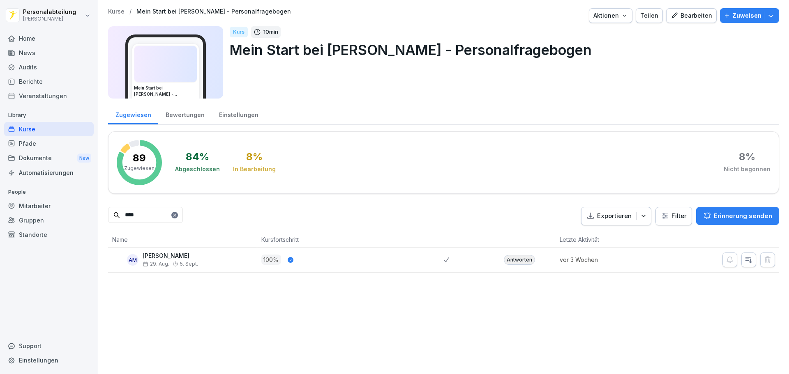
drag, startPoint x: 144, startPoint y: 219, endPoint x: 41, endPoint y: 223, distance: 102.8
click at [41, 223] on div "Personalabteilung [PERSON_NAME] Home News Audits Berichte Veranstaltungen Libra…" at bounding box center [394, 187] width 789 height 374
drag, startPoint x: 155, startPoint y: 215, endPoint x: 5, endPoint y: 216, distance: 149.5
click at [15, 214] on div "Personalabteilung [PERSON_NAME] Home News Audits Berichte Veranstaltungen Libra…" at bounding box center [394, 187] width 789 height 374
drag, startPoint x: 149, startPoint y: 219, endPoint x: 22, endPoint y: 212, distance: 126.7
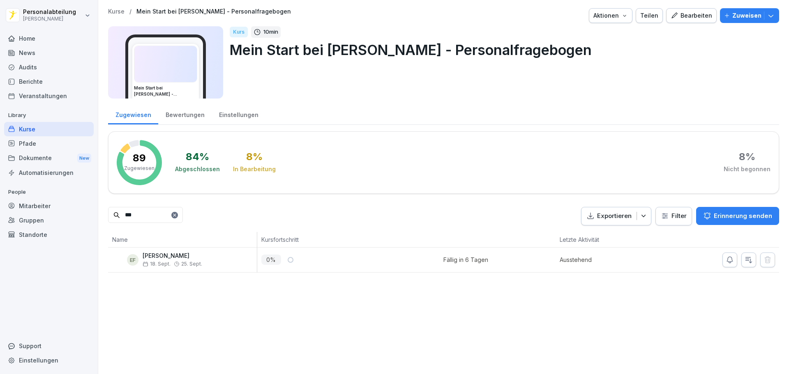
click at [30, 213] on div "Personalabteilung [PERSON_NAME] Home News Audits Berichte Veranstaltungen Libra…" at bounding box center [394, 187] width 789 height 374
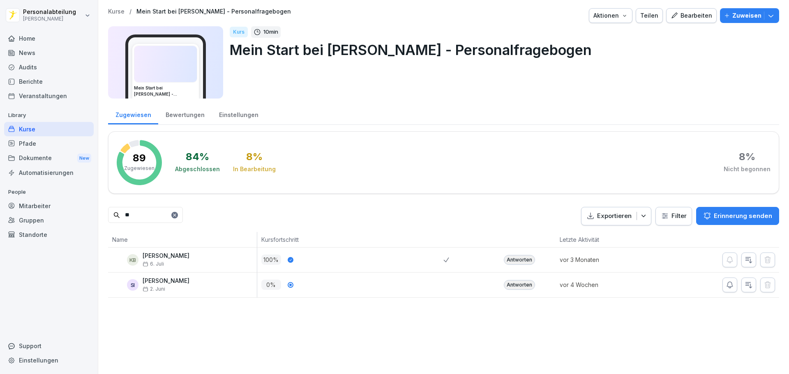
type input "*"
